Goal: Task Accomplishment & Management: Use online tool/utility

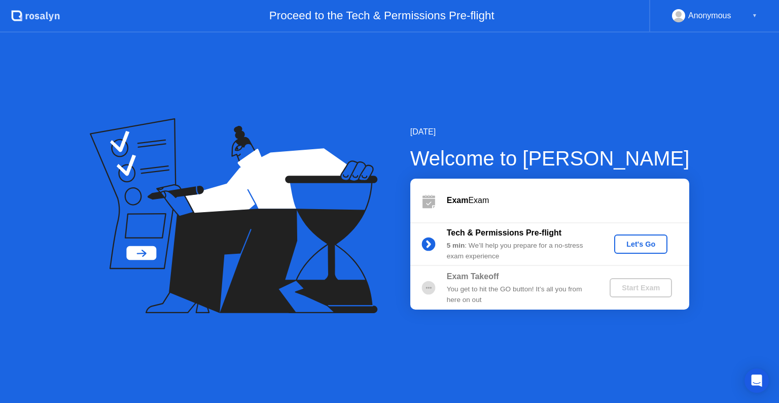
click at [641, 247] on div "Let's Go" at bounding box center [640, 244] width 45 height 8
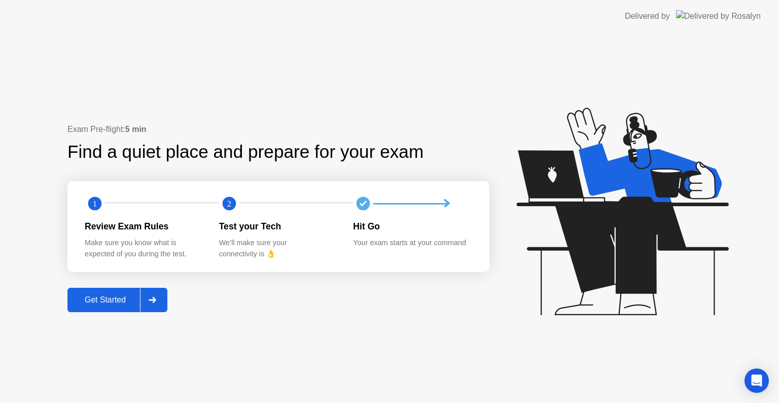
click at [108, 298] on div "Get Started" at bounding box center [106, 299] width 70 height 9
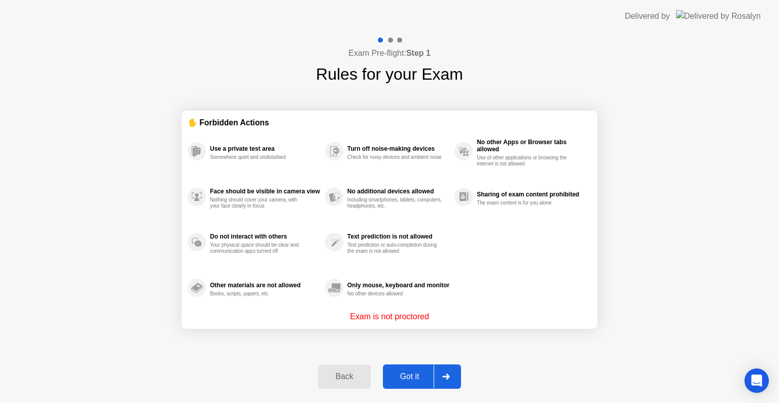
click at [412, 379] on div "Got it" at bounding box center [410, 376] width 48 height 9
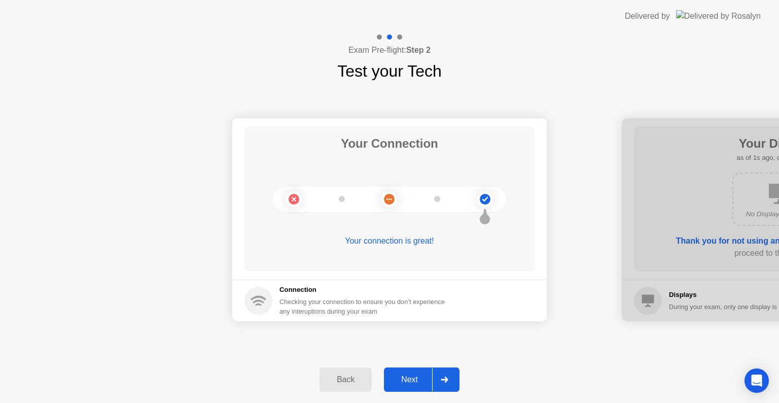
click at [408, 377] on div "Next" at bounding box center [409, 379] width 45 height 9
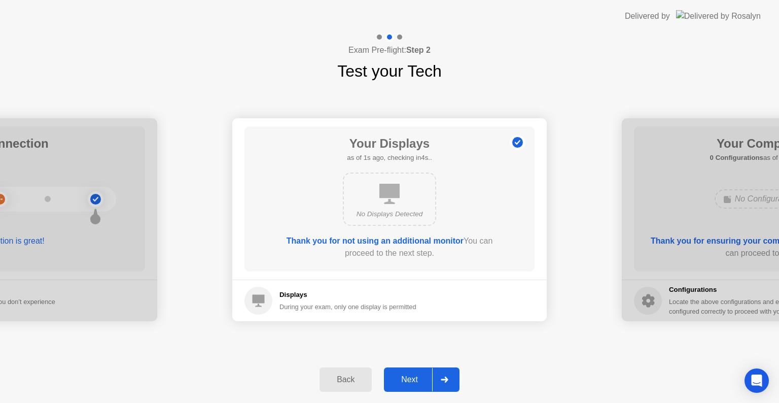
click at [408, 377] on div "Next" at bounding box center [409, 379] width 45 height 9
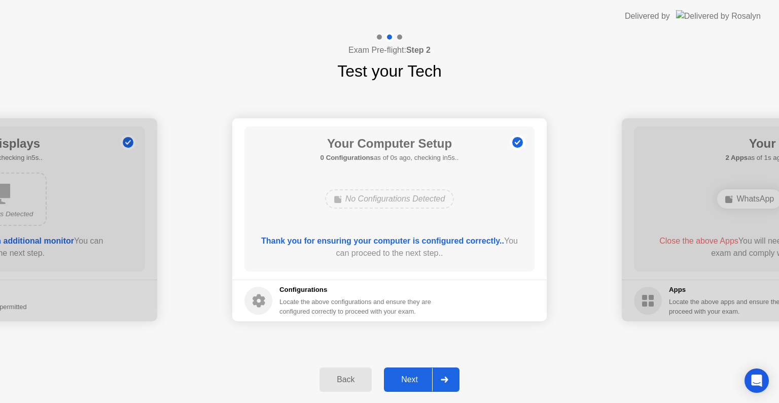
click at [408, 377] on div "Next" at bounding box center [409, 379] width 45 height 9
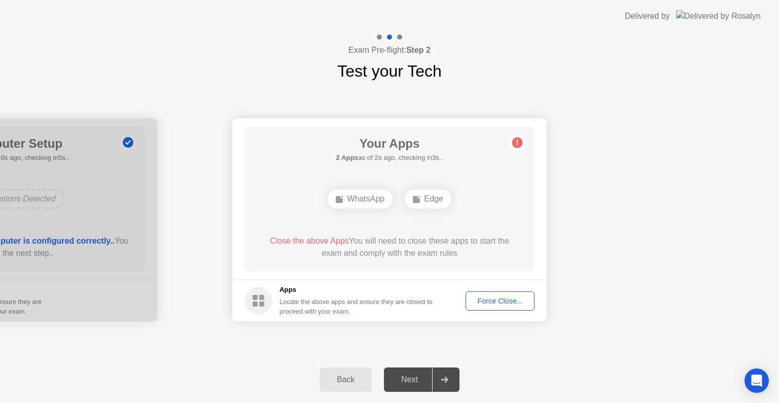
click at [491, 299] on div "Force Close..." at bounding box center [500, 301] width 62 height 8
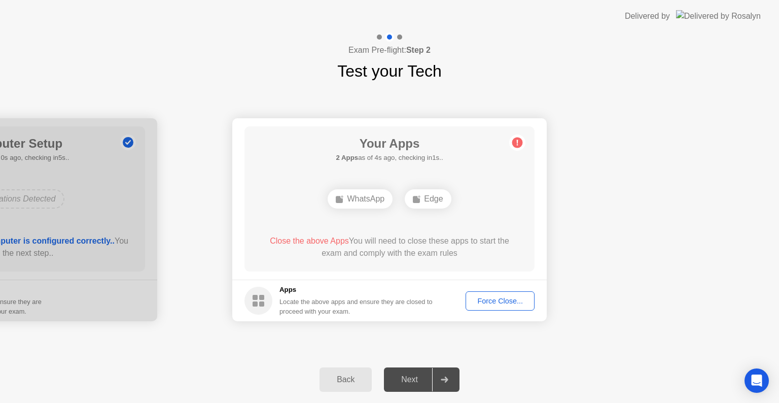
click at [497, 300] on div "Force Close..." at bounding box center [500, 301] width 62 height 8
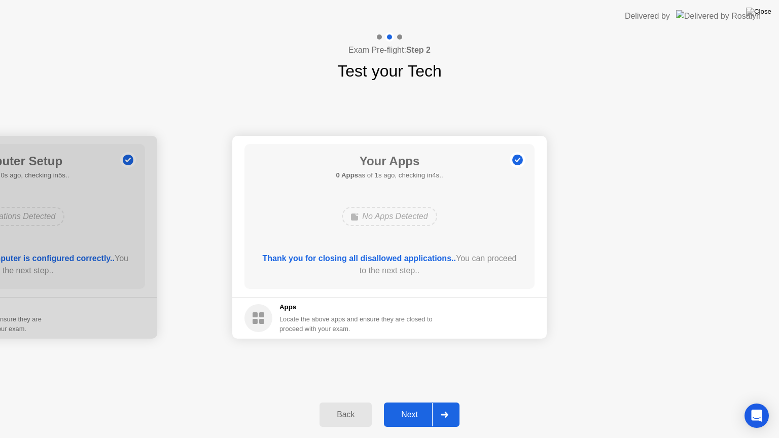
click at [402, 402] on div "Next" at bounding box center [409, 414] width 45 height 9
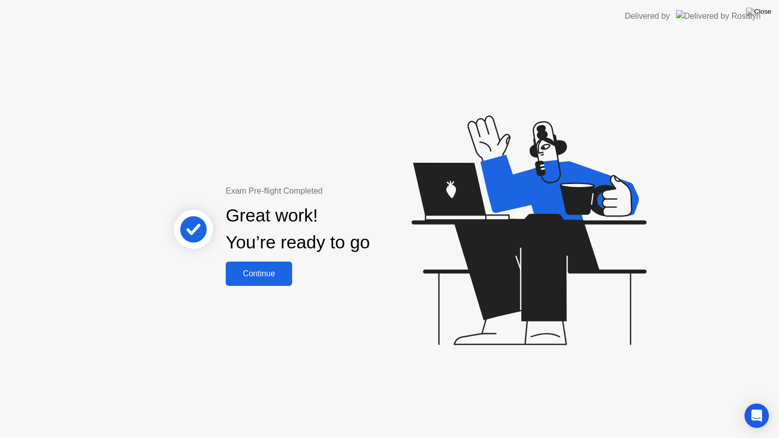
click at [258, 284] on button "Continue" at bounding box center [259, 274] width 66 height 24
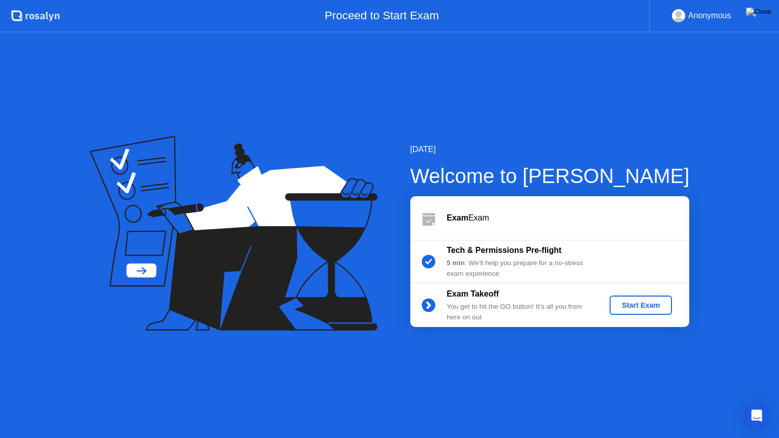
click at [628, 305] on div "Start Exam" at bounding box center [641, 305] width 54 height 8
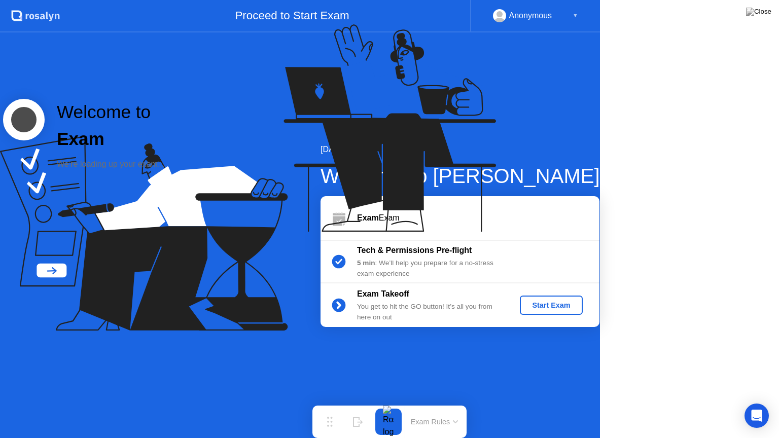
click at [518, 263] on icon at bounding box center [388, 133] width 262 height 260
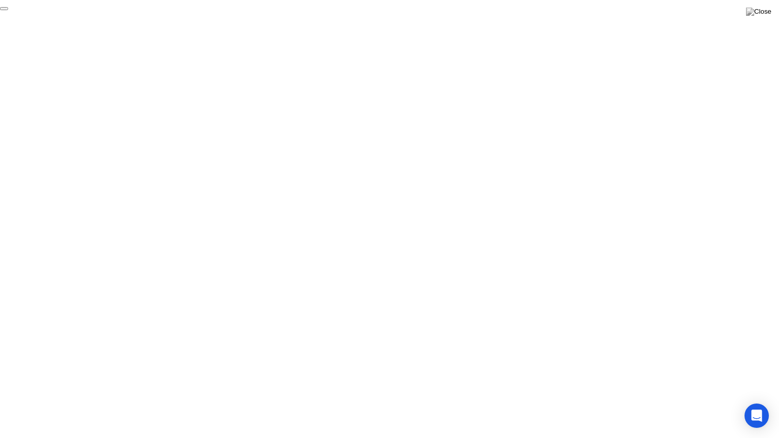
click at [8, 10] on button "End Proctoring Session" at bounding box center [4, 8] width 8 height 3
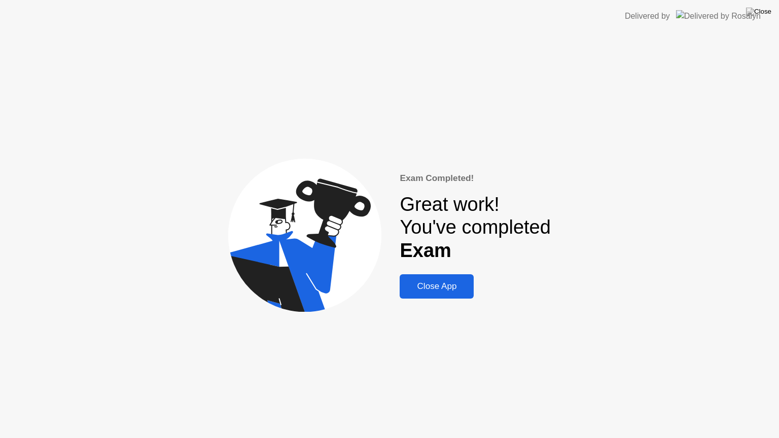
click at [447, 289] on div "Close App" at bounding box center [437, 287] width 68 height 10
